Goal: Task Accomplishment & Management: Complete application form

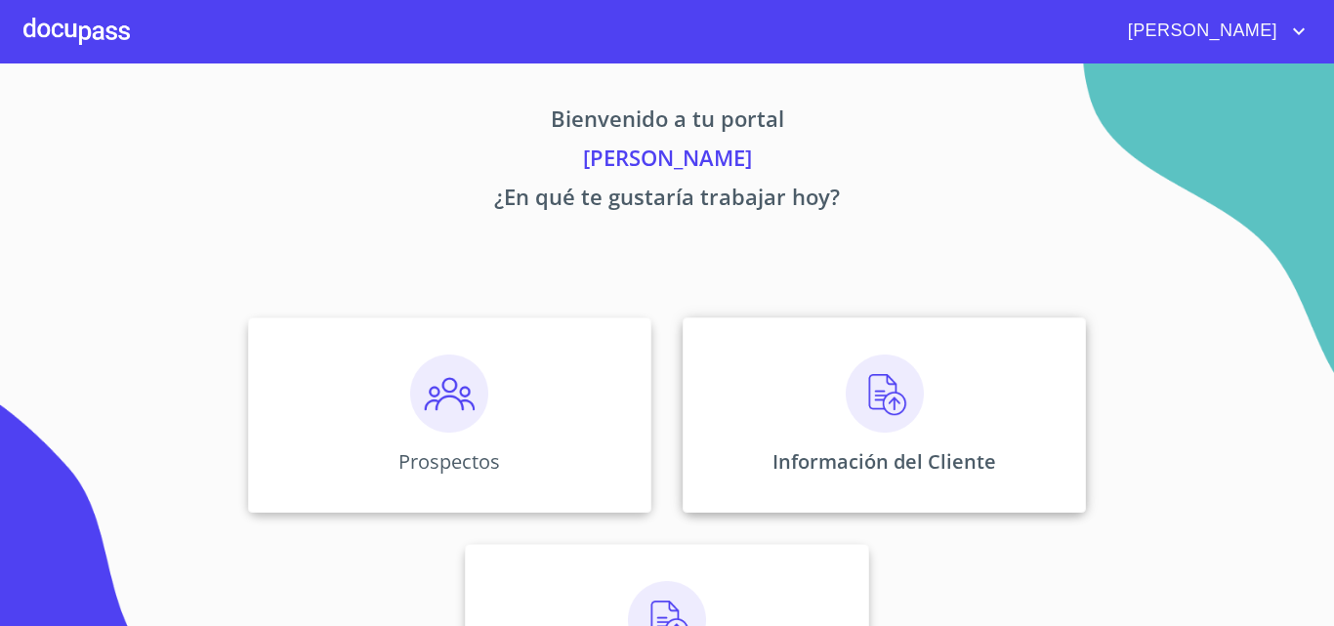
click at [761, 399] on div "Información del Cliente" at bounding box center [883, 414] width 403 height 195
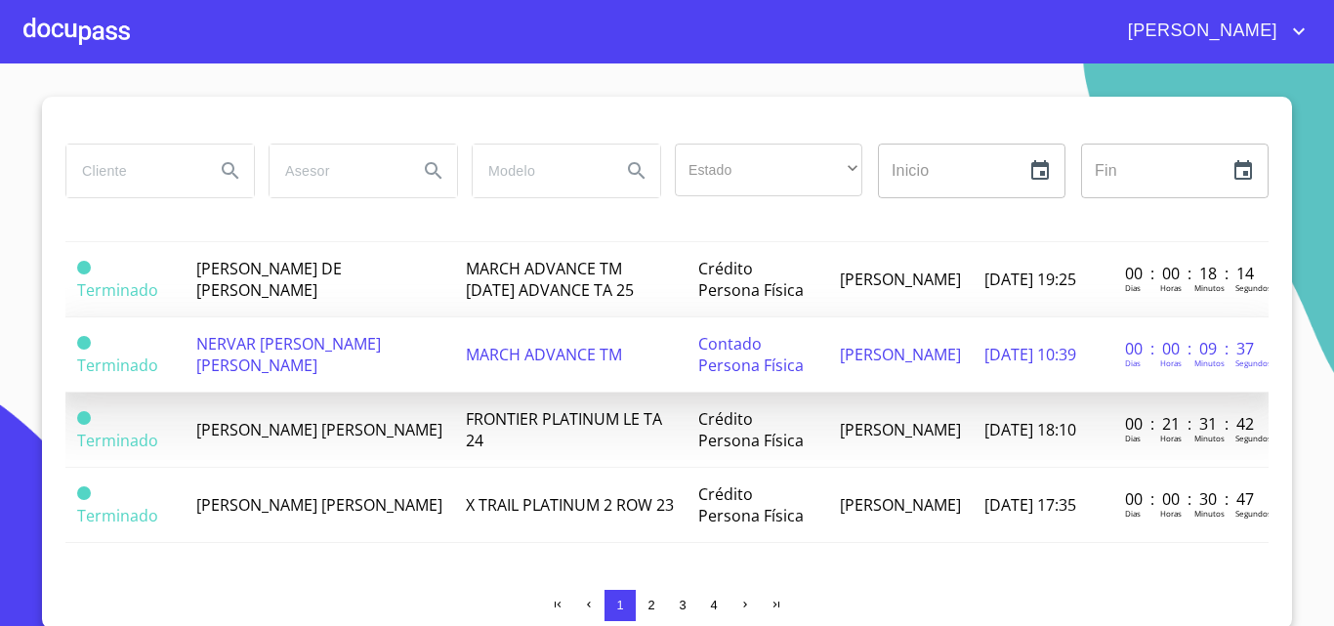
scroll to position [17, 0]
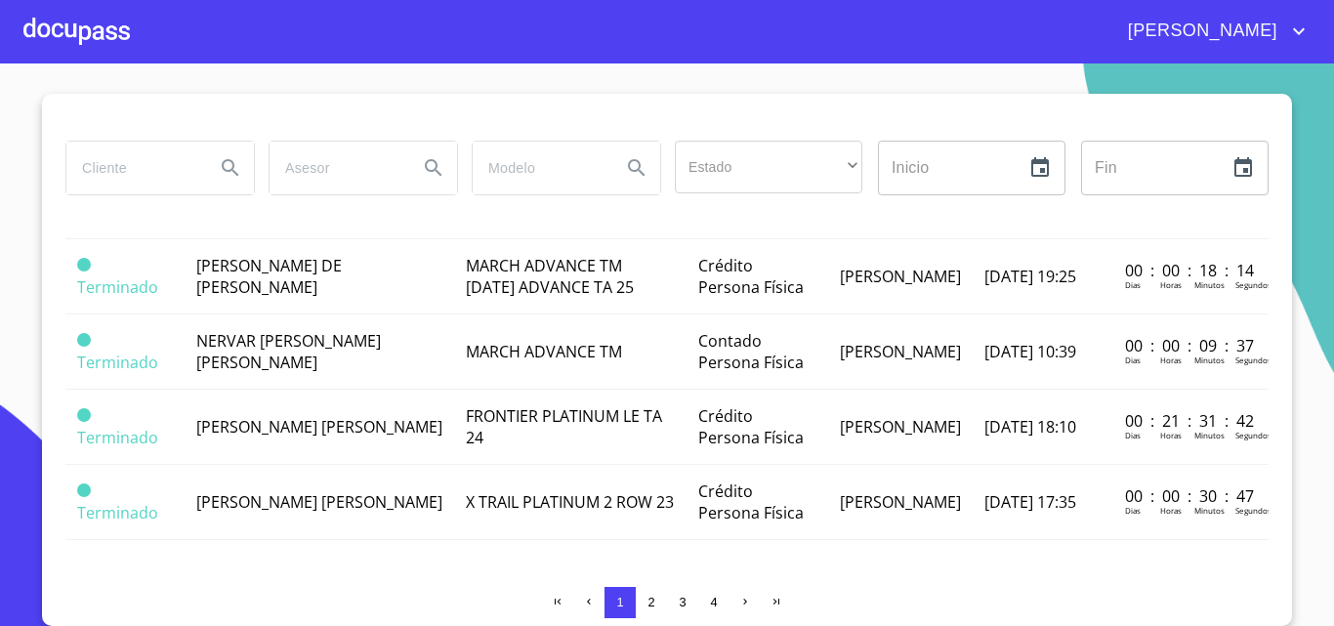
click at [647, 598] on span "2" at bounding box center [650, 602] width 7 height 15
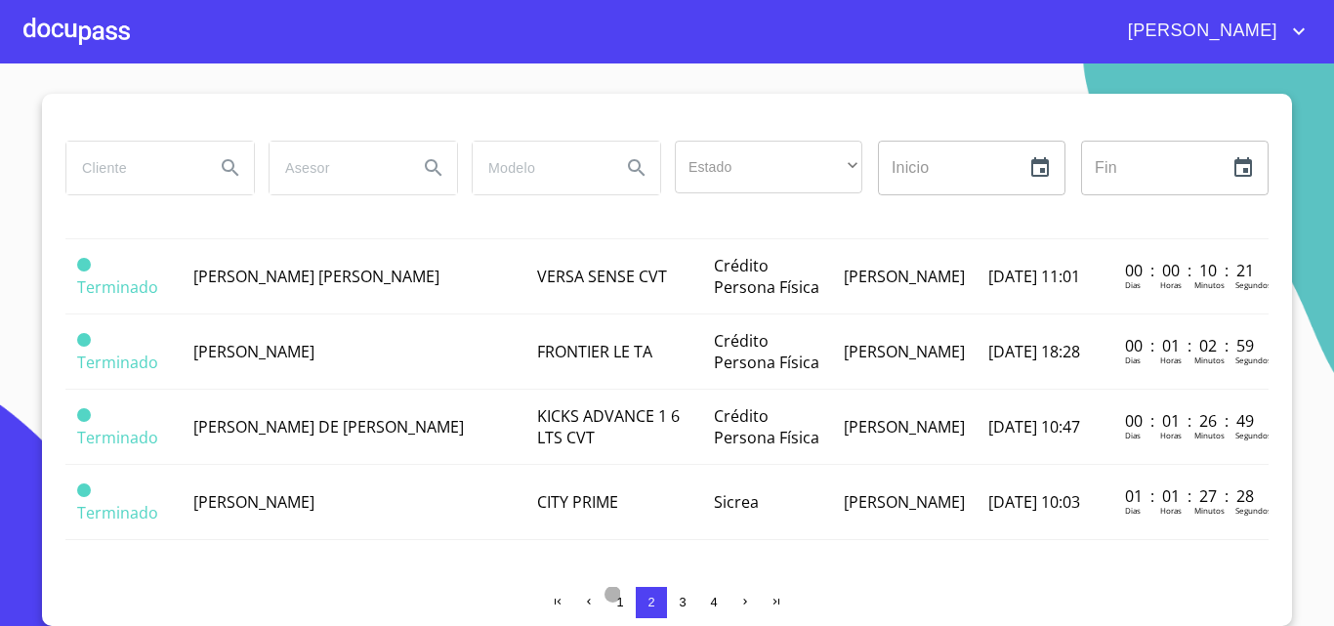
click at [616, 602] on span "1" at bounding box center [619, 602] width 7 height 15
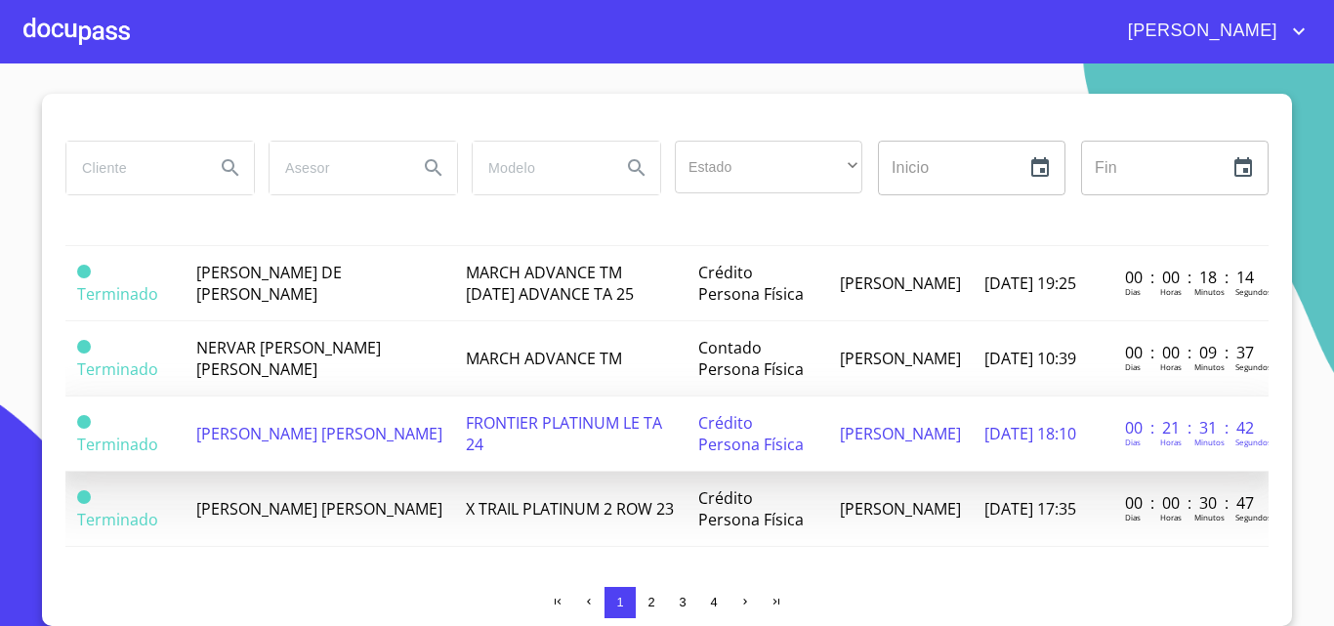
scroll to position [1633, 0]
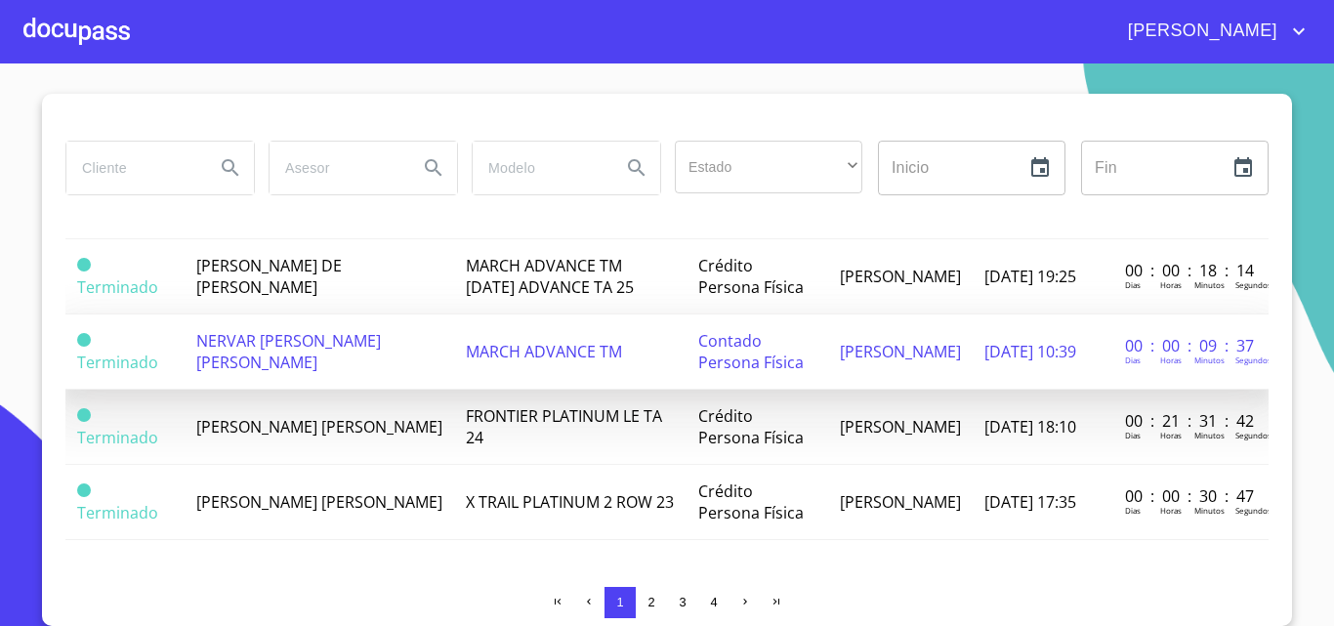
click at [263, 342] on td "NERVAR [PERSON_NAME] [PERSON_NAME]" at bounding box center [320, 351] width 270 height 75
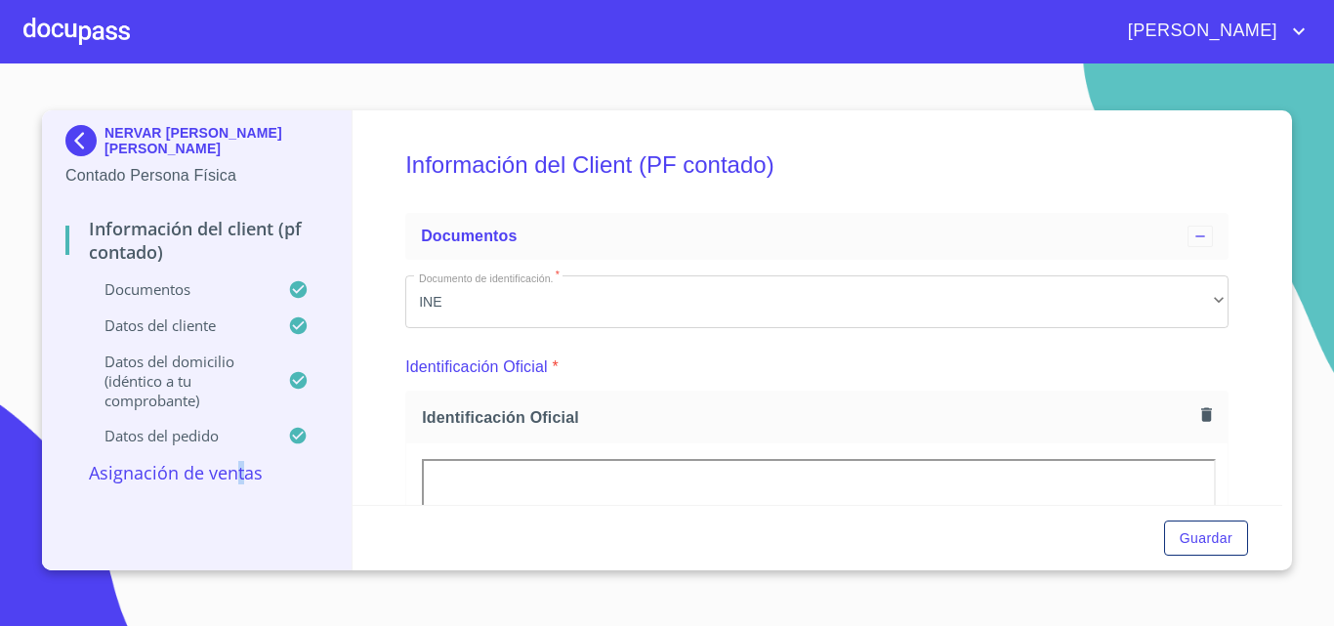
click at [241, 475] on p "Asignación de Ventas" at bounding box center [196, 472] width 263 height 23
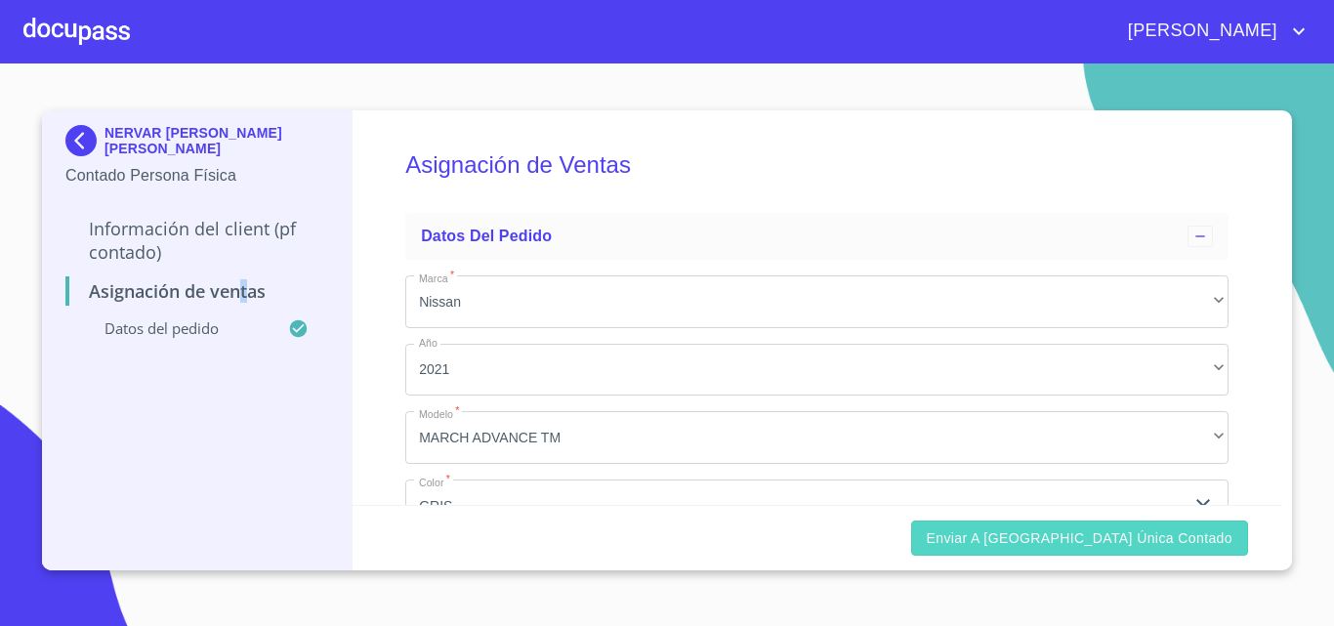
click at [1061, 531] on span "Enviar a [GEOGRAPHIC_DATA] única contado" at bounding box center [1080, 538] width 307 height 24
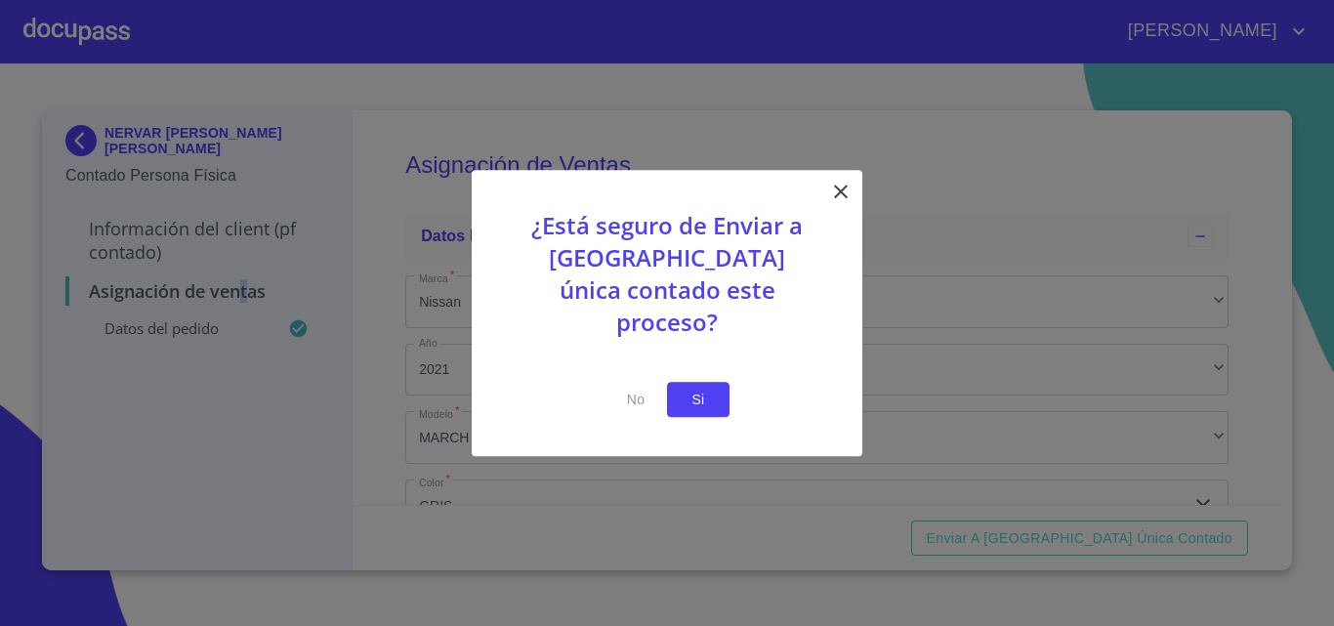
click at [723, 393] on button "Si" at bounding box center [698, 400] width 62 height 36
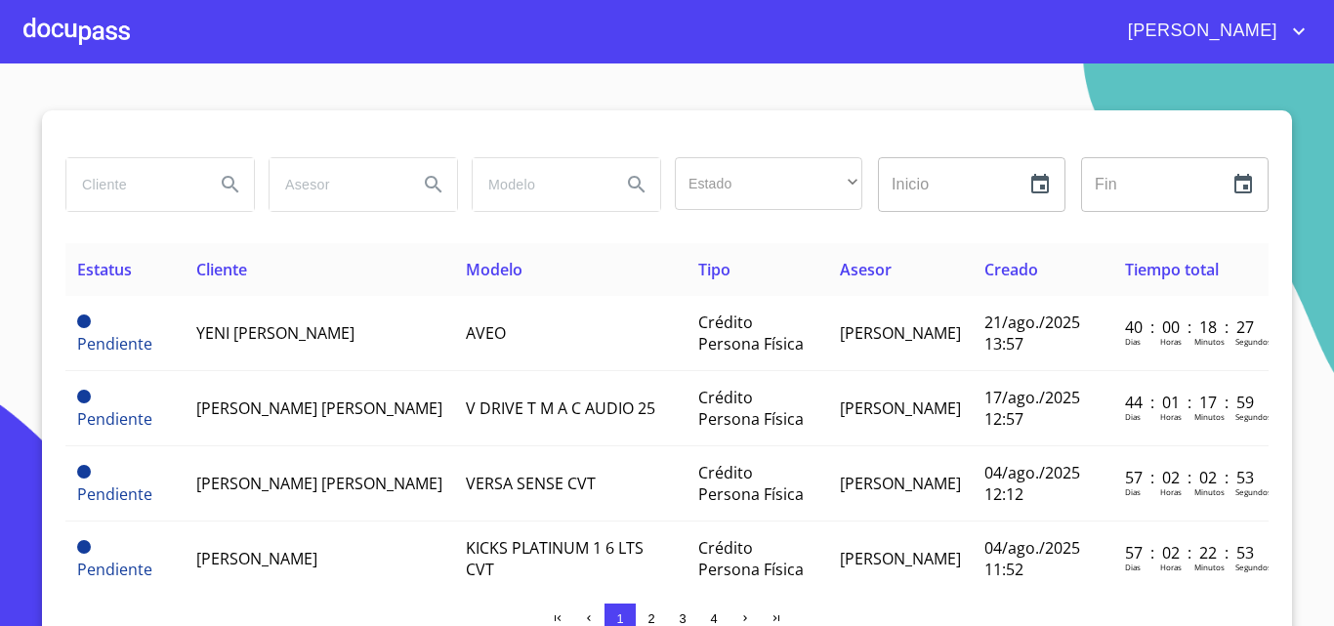
click at [1250, 30] on span "[PERSON_NAME]" at bounding box center [1200, 31] width 174 height 31
click at [1260, 58] on ul "Salir" at bounding box center [1278, 41] width 63 height 51
click at [1260, 58] on li "Salir" at bounding box center [1278, 40] width 63 height 35
